Goal: Task Accomplishment & Management: Manage account settings

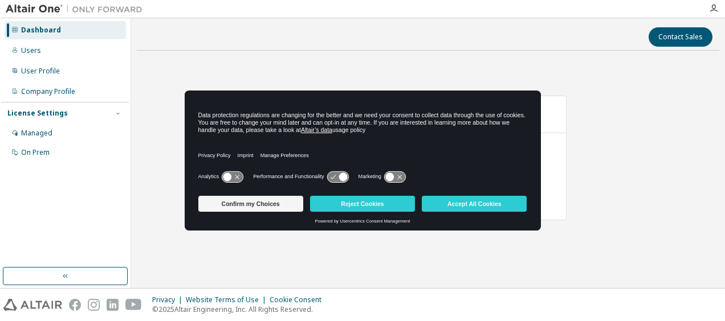
click at [365, 203] on button "Reject Cookies" at bounding box center [362, 204] width 105 height 16
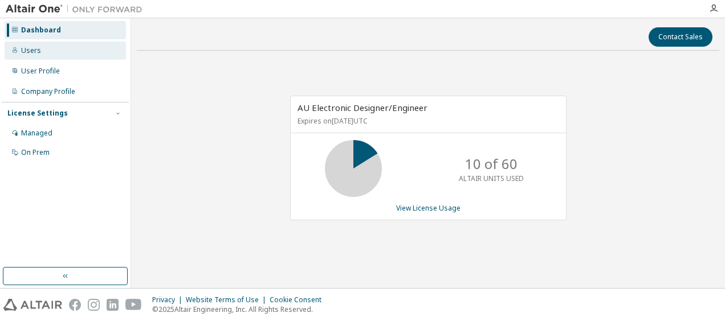
click at [39, 48] on div "Users" at bounding box center [31, 50] width 20 height 9
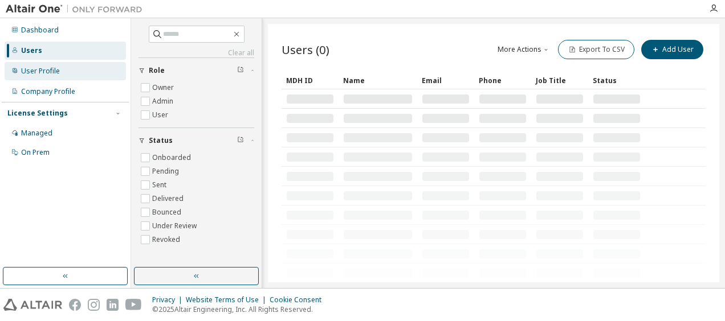
click at [39, 72] on div "User Profile" at bounding box center [40, 71] width 39 height 9
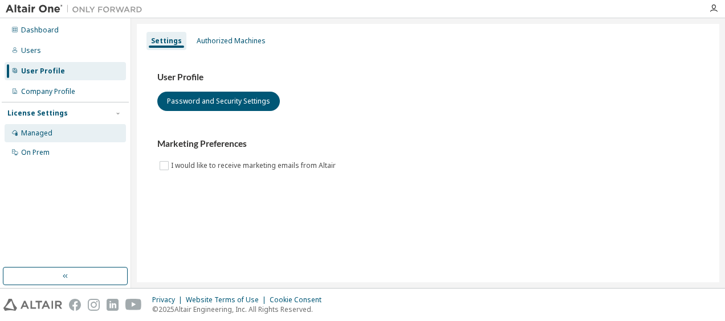
click at [39, 141] on div "Managed" at bounding box center [65, 133] width 121 height 18
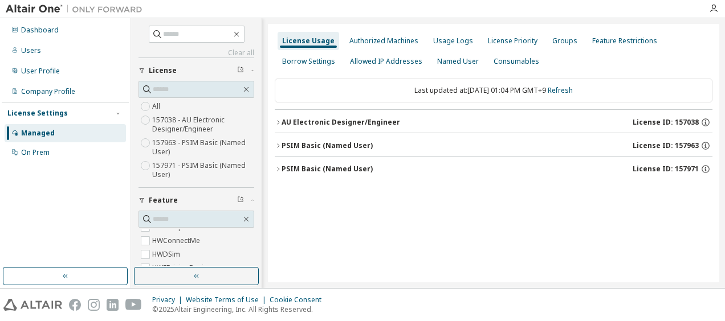
click at [199, 137] on label "157963 - PSIM Basic (Named User)" at bounding box center [203, 147] width 102 height 23
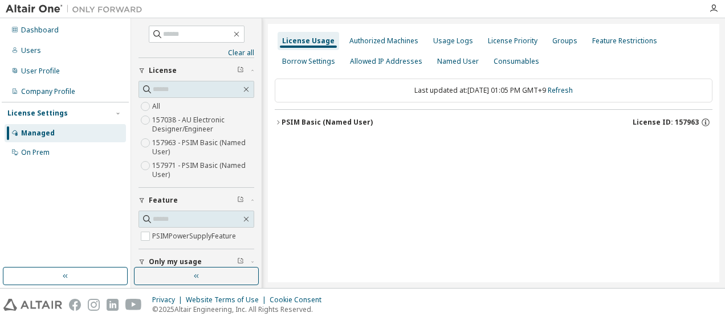
click at [419, 124] on div "PSIM Basic (Named User) License ID: 157963" at bounding box center [496, 122] width 431 height 10
click at [437, 42] on div "Usage Logs" at bounding box center [453, 40] width 40 height 9
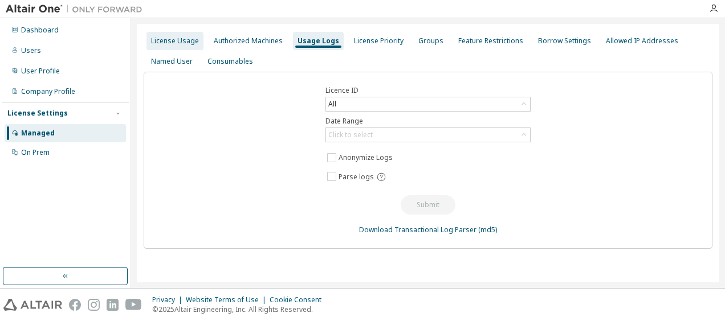
click at [182, 39] on div "License Usage" at bounding box center [175, 40] width 48 height 9
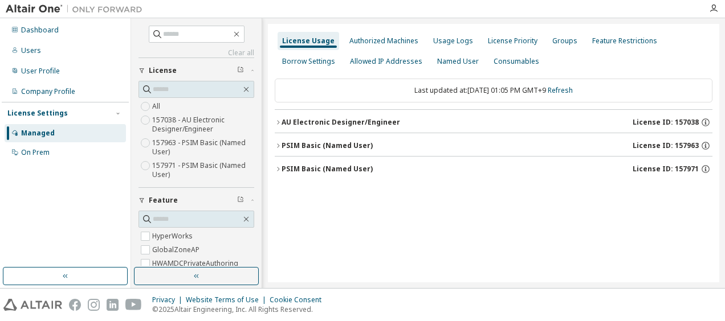
click at [183, 170] on label "157971 - PSIM Basic (Named User)" at bounding box center [203, 170] width 102 height 23
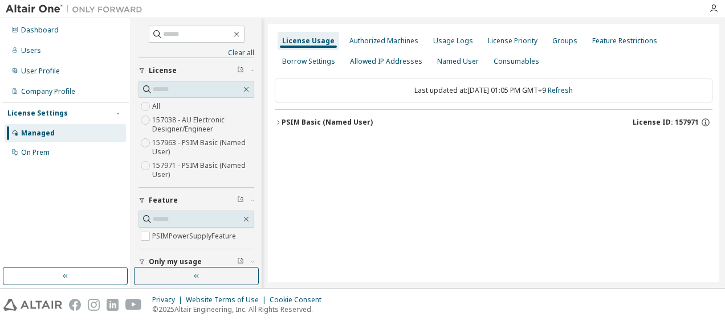
click at [403, 124] on div "PSIM Basic (Named User) License ID: 157971" at bounding box center [496, 122] width 431 height 10
click at [342, 142] on div "PSIMPowerSupplyFeature" at bounding box center [343, 146] width 103 height 10
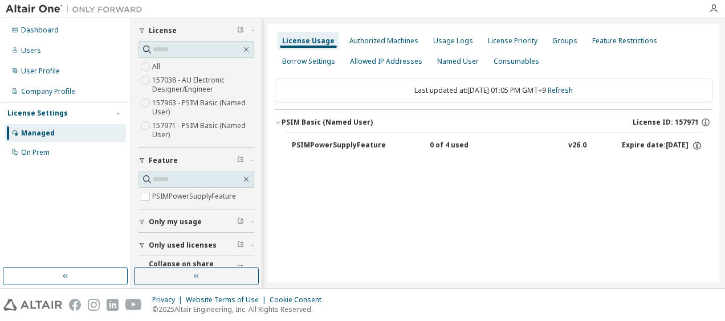
scroll to position [56, 0]
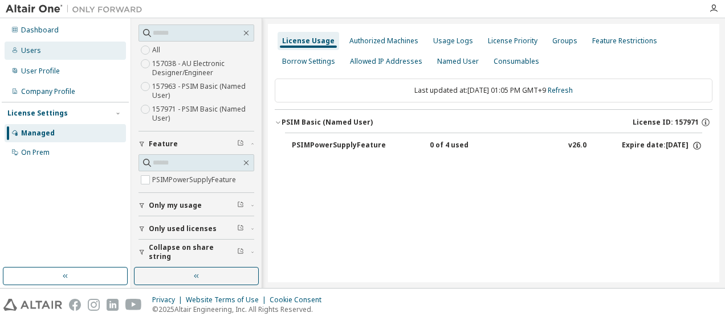
click at [68, 52] on div "Users" at bounding box center [65, 51] width 121 height 18
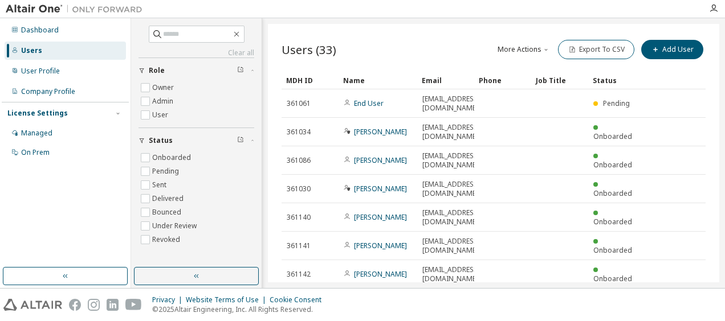
click at [41, 240] on div "Dashboard Users User Profile Company Profile License Settings Managed On Prem" at bounding box center [65, 143] width 127 height 246
click at [56, 51] on div "Users" at bounding box center [65, 51] width 121 height 18
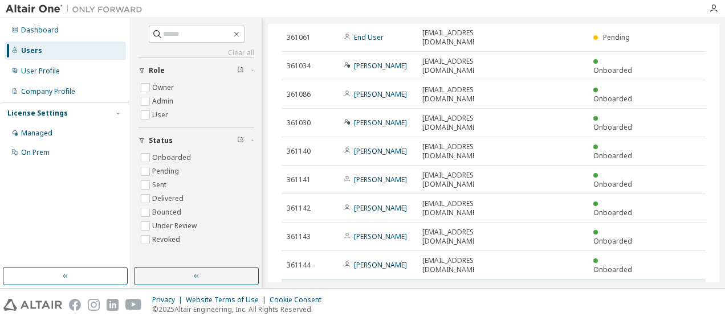
scroll to position [71, 0]
